Goal: Information Seeking & Learning: Find specific fact

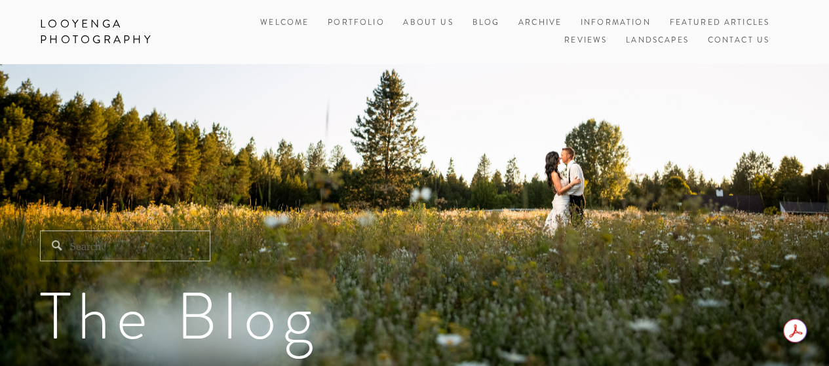
drag, startPoint x: 832, startPoint y: 60, endPoint x: 800, endPoint y: 16, distance: 54.6
click at [800, 16] on div "Looyenga Photography Welcome Portfolio Weddings Engagements Seniors Families He…" at bounding box center [414, 32] width 829 height 64
click at [88, 256] on input "Search" at bounding box center [125, 246] width 170 height 31
type input "[PERSON_NAME]"
